Goal: Task Accomplishment & Management: Manage account settings

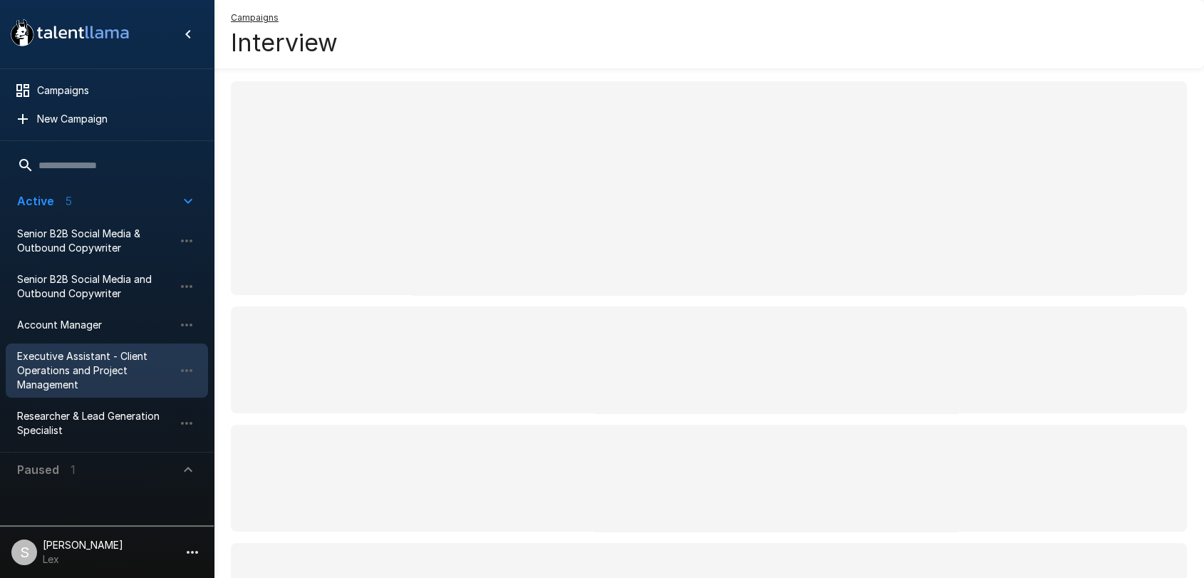
click at [56, 356] on span "Executive Assistant - Client Operations and Project Management" at bounding box center [95, 370] width 157 height 43
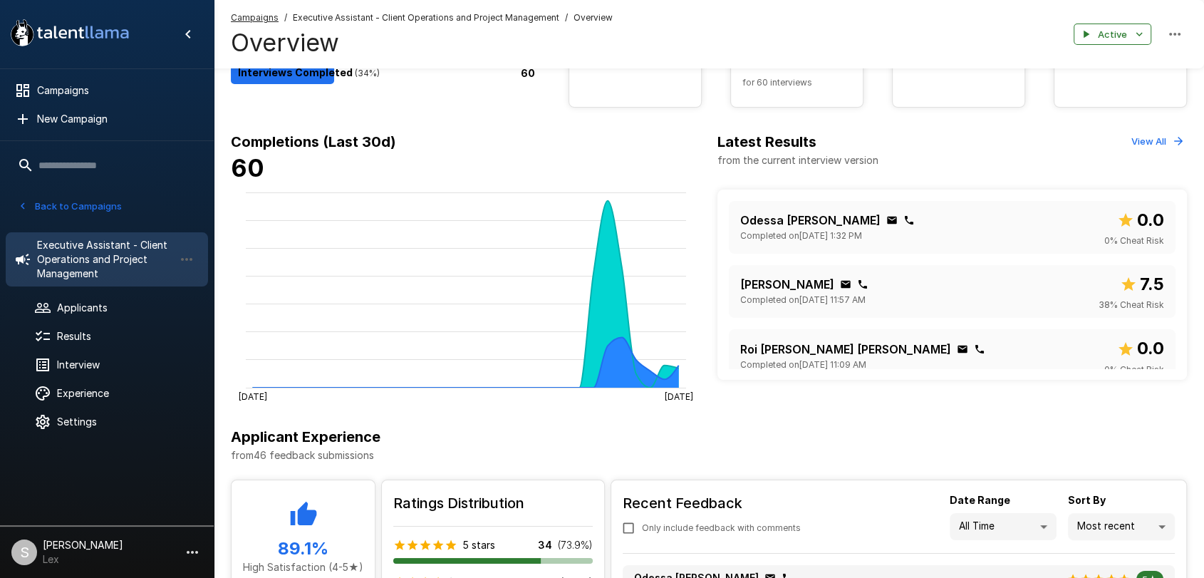
scroll to position [171, 0]
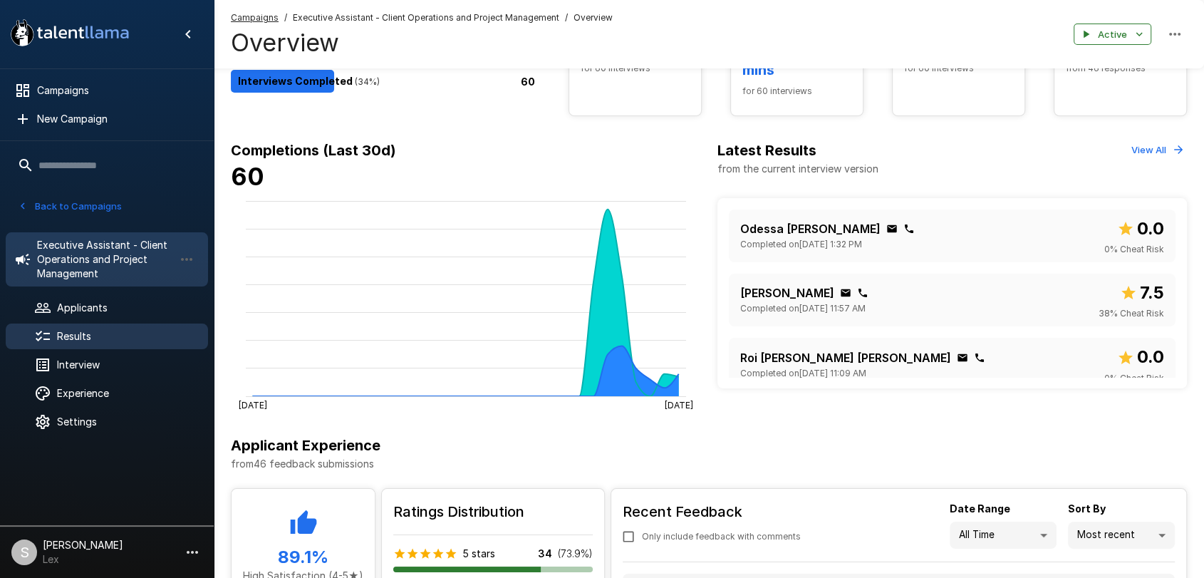
click at [81, 324] on div "Results" at bounding box center [107, 336] width 202 height 26
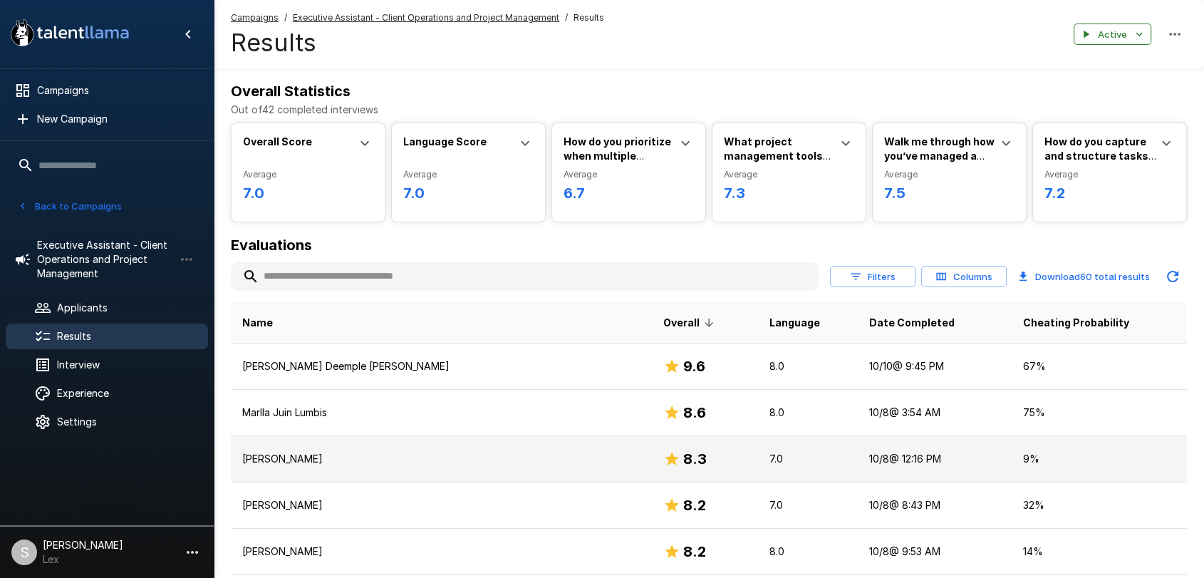
click at [361, 450] on td "[PERSON_NAME]" at bounding box center [441, 459] width 421 height 46
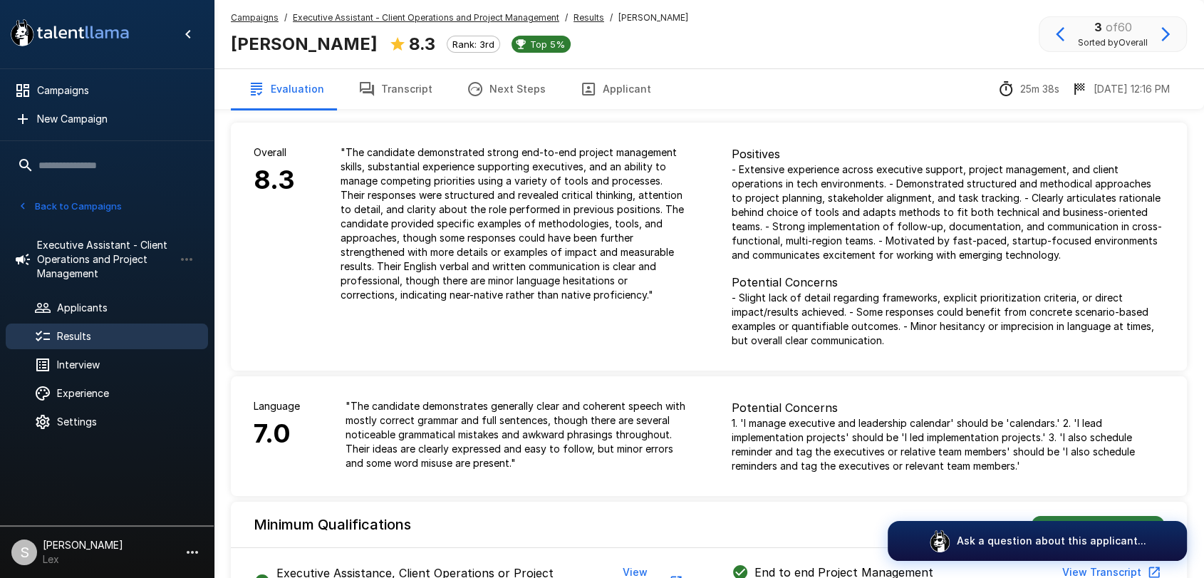
click at [611, 88] on button "Applicant" at bounding box center [615, 89] width 105 height 40
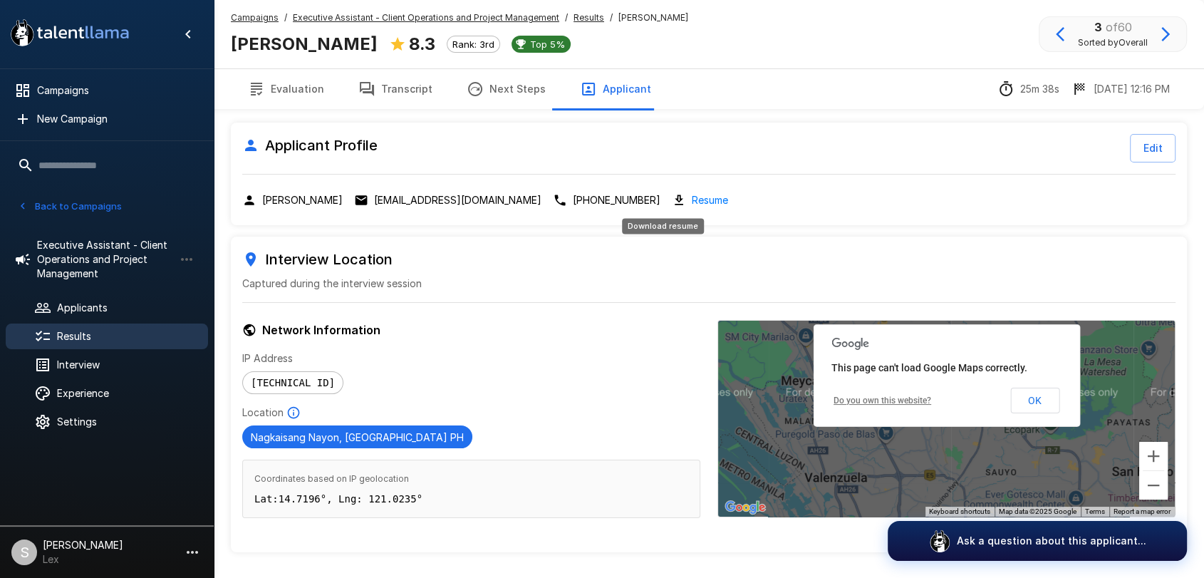
click at [692, 204] on link "Resume" at bounding box center [710, 200] width 36 height 16
drag, startPoint x: 226, startPoint y: 44, endPoint x: 427, endPoint y: 40, distance: 201.0
click at [427, 40] on div "Campaigns / Executive Assistant - Client Operations and Project Management / Re…" at bounding box center [709, 34] width 990 height 68
copy div "[PERSON_NAME]"
